Goal: Task Accomplishment & Management: Manage account settings

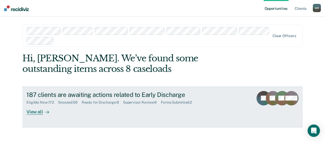
scroll to position [5, 0]
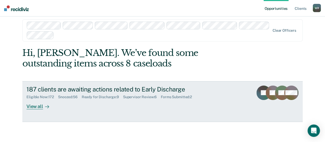
click at [33, 105] on div "View all" at bounding box center [40, 104] width 29 height 10
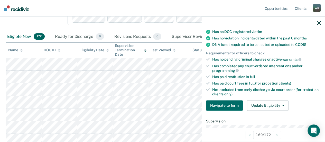
scroll to position [77, 0]
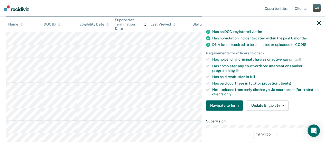
click at [319, 22] on icon "button" at bounding box center [319, 23] width 4 height 4
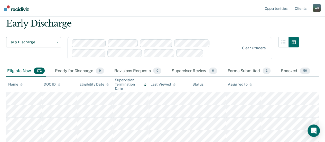
scroll to position [0, 0]
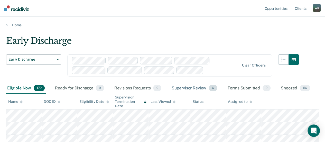
click at [200, 87] on div "Supervisor Review 6" at bounding box center [195, 88] width 48 height 11
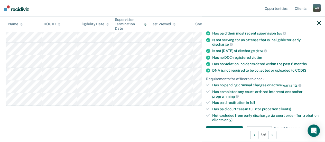
scroll to position [103, 0]
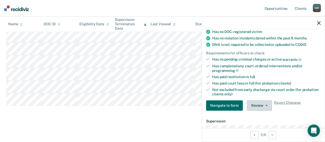
click at [261, 101] on button "Review" at bounding box center [259, 105] width 25 height 10
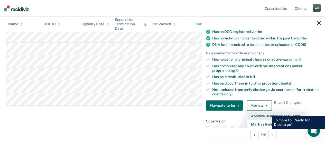
click at [268, 112] on button "Approve Discharge and Forms" at bounding box center [276, 115] width 58 height 8
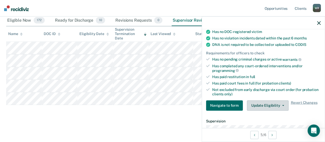
scroll to position [67, 0]
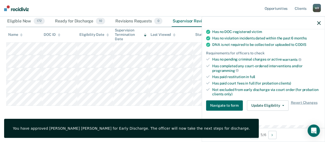
click at [318, 22] on icon "button" at bounding box center [319, 23] width 4 height 4
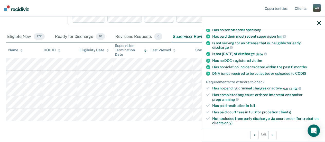
scroll to position [129, 0]
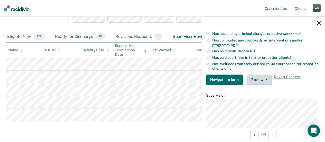
click at [264, 78] on button "Review" at bounding box center [259, 79] width 25 height 10
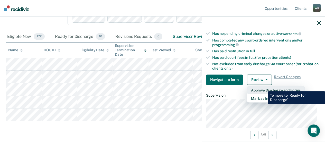
click at [264, 87] on button "Approve Discharge and Forms" at bounding box center [276, 90] width 58 height 8
